Goal: Task Accomplishment & Management: Manage account settings

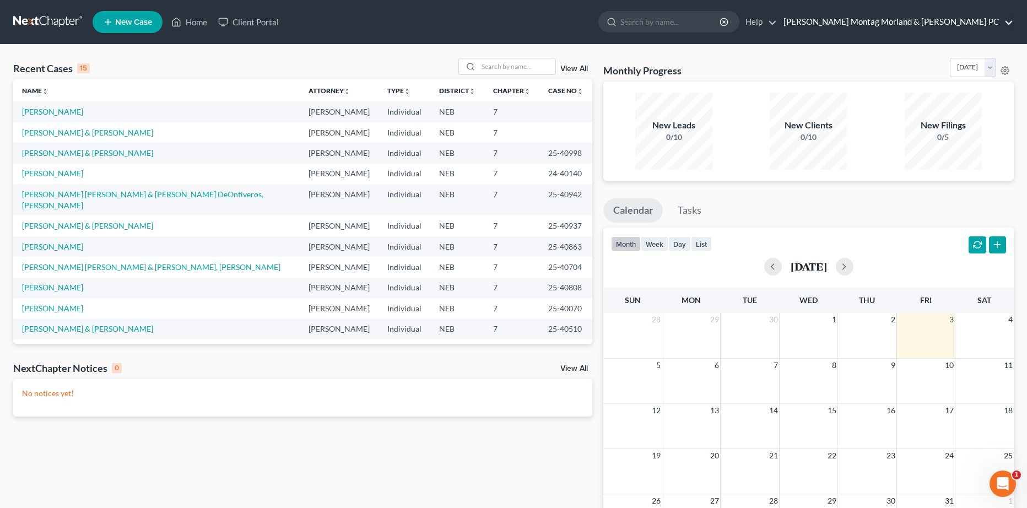
click at [944, 25] on link "[PERSON_NAME] Montag Morland & [PERSON_NAME] PC" at bounding box center [895, 22] width 235 height 20
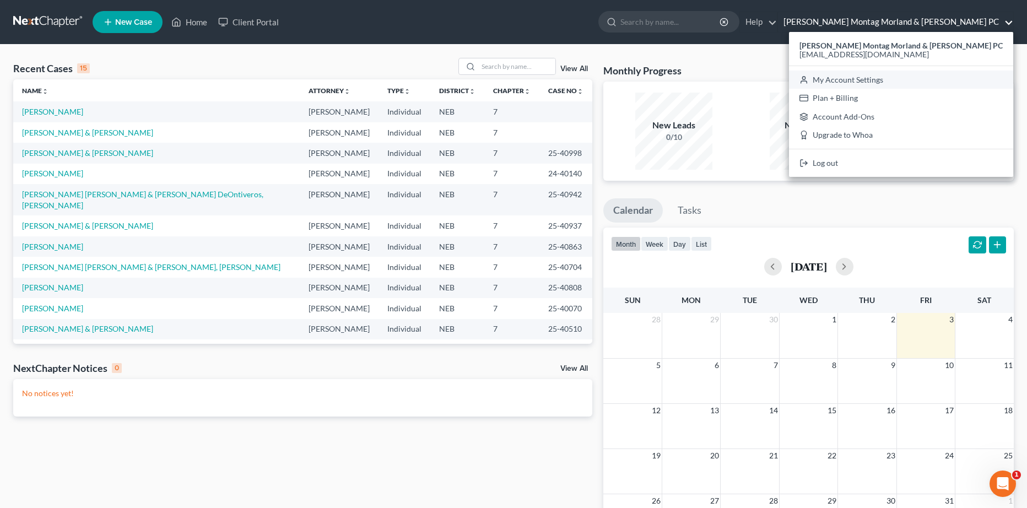
click at [900, 79] on link "My Account Settings" at bounding box center [901, 80] width 224 height 19
select select "24"
select select "30"
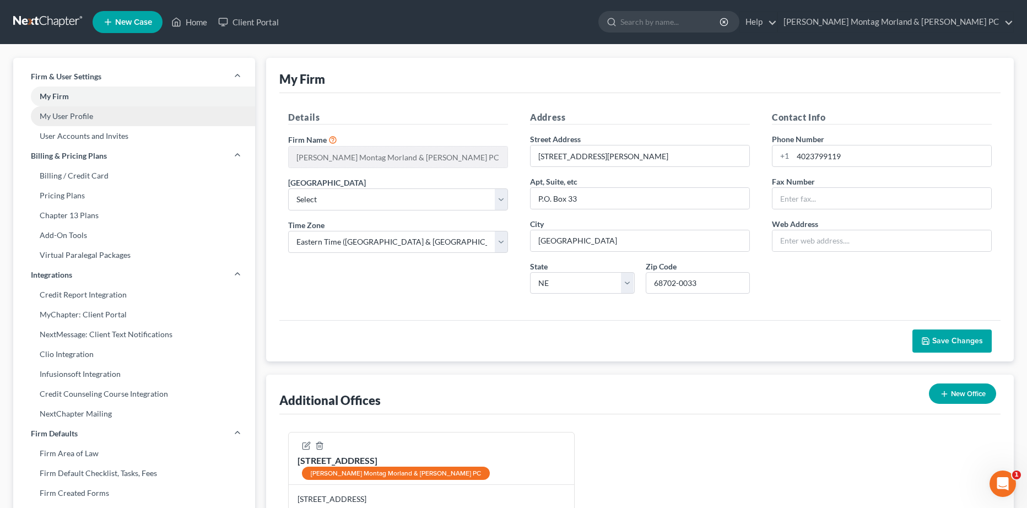
click at [148, 120] on link "My User Profile" at bounding box center [134, 116] width 242 height 20
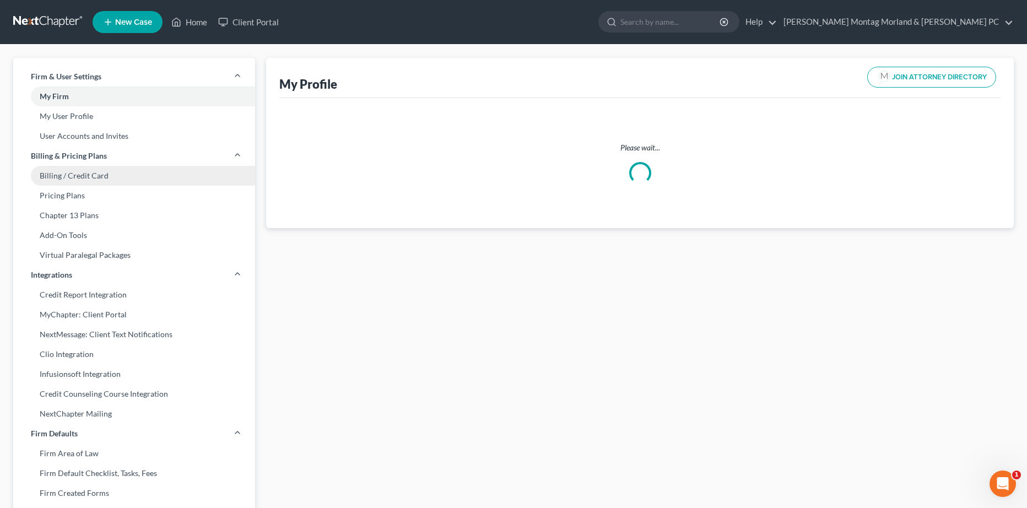
select select "30"
select select "48"
select select "attorney"
select select "0"
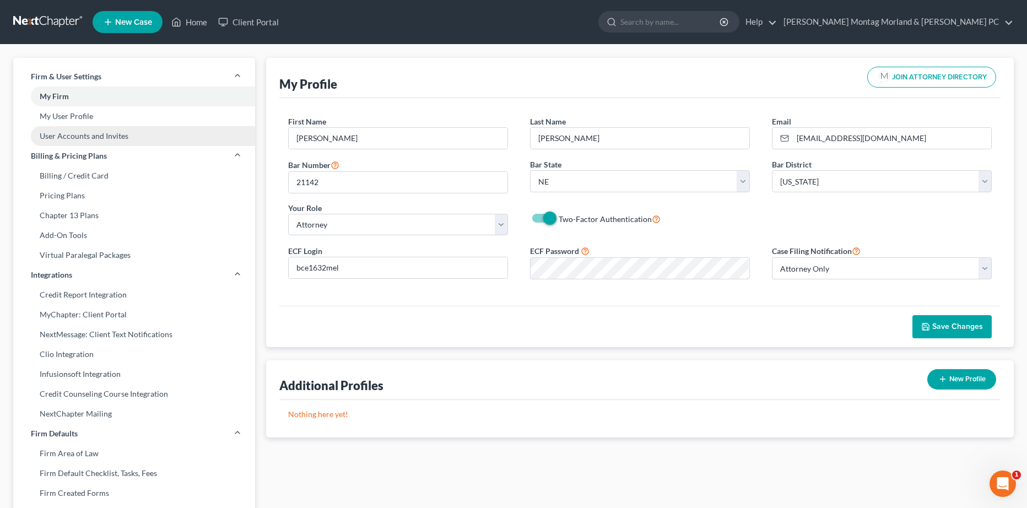
click at [94, 130] on link "User Accounts and Invites" at bounding box center [134, 136] width 242 height 20
